Goal: Transaction & Acquisition: Purchase product/service

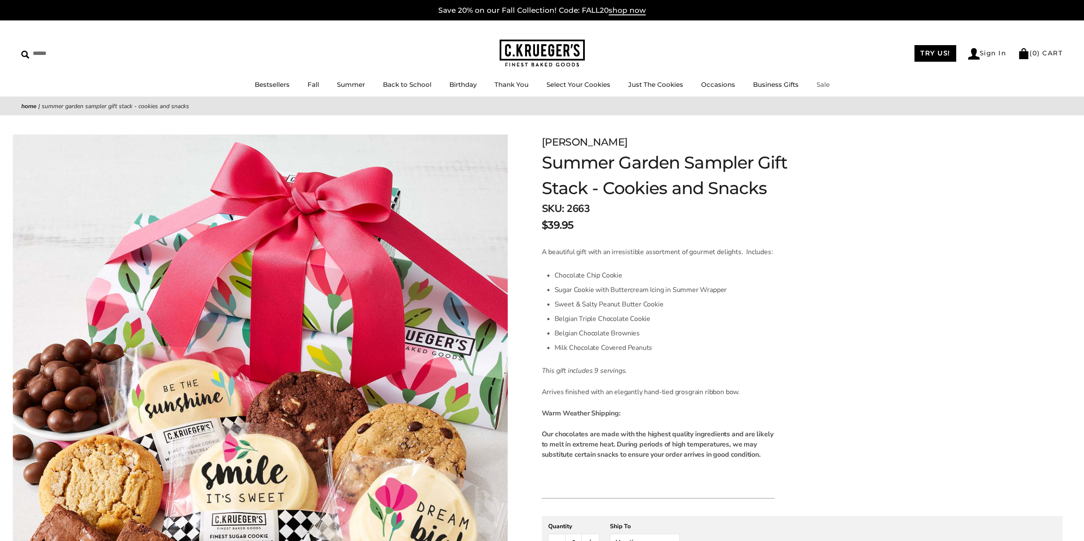
click at [822, 83] on link "Sale" at bounding box center [822, 84] width 13 height 8
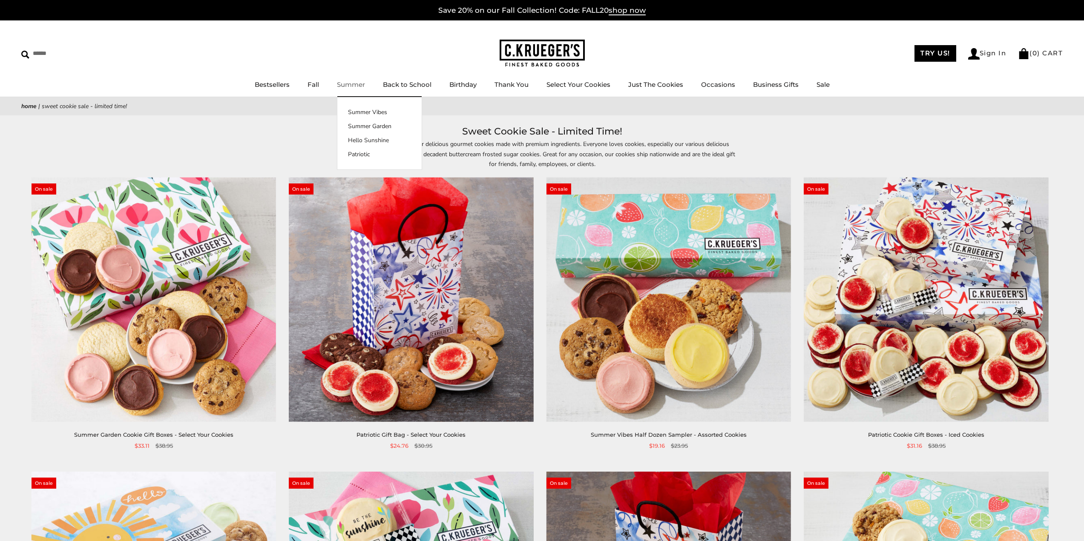
click at [353, 83] on link "Summer" at bounding box center [351, 84] width 28 height 8
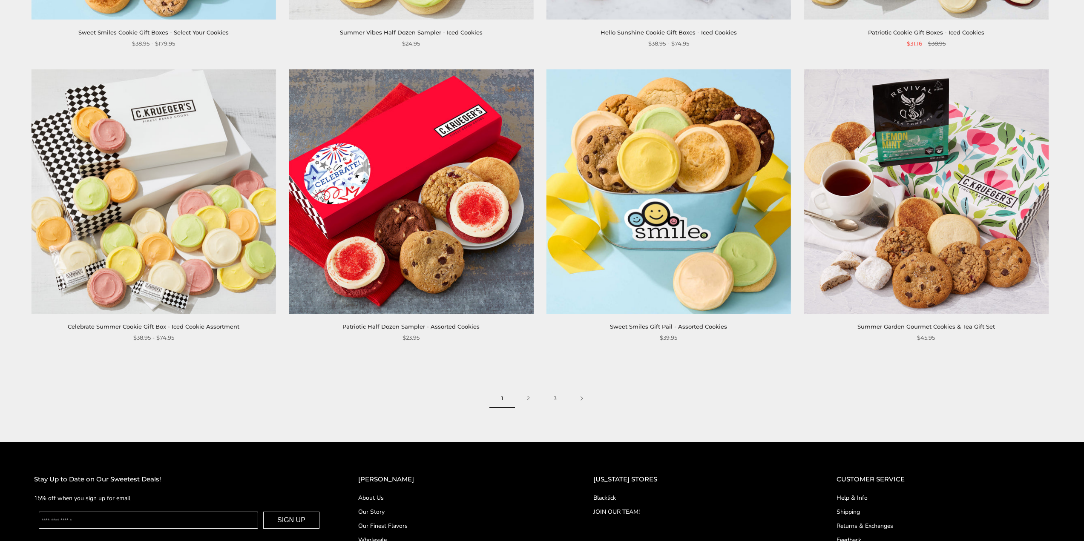
scroll to position [1661, 0]
